Goal: Navigation & Orientation: Find specific page/section

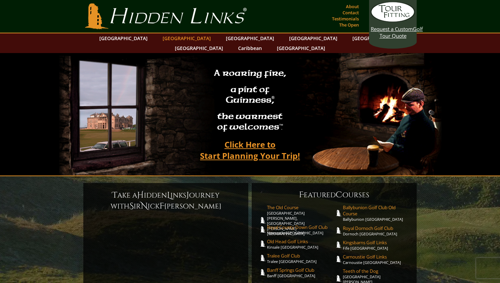
click at [176, 37] on link "[GEOGRAPHIC_DATA]" at bounding box center [186, 38] width 55 height 10
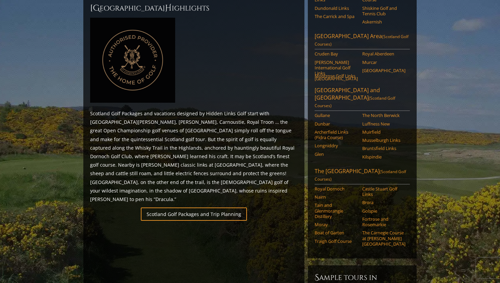
scroll to position [308, 0]
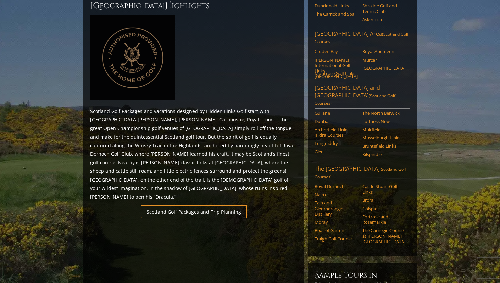
click at [329, 49] on link "Cruden Bay" at bounding box center [336, 51] width 43 height 5
